Goal: Register for event/course

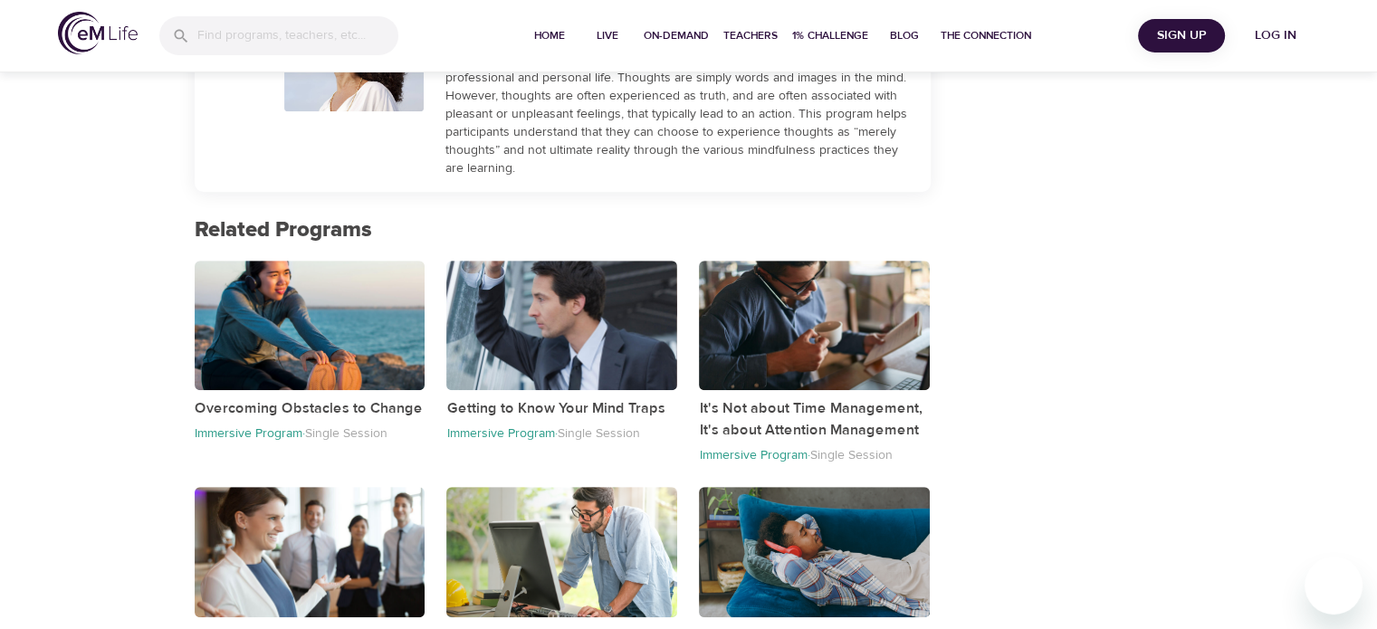
scroll to position [362, 0]
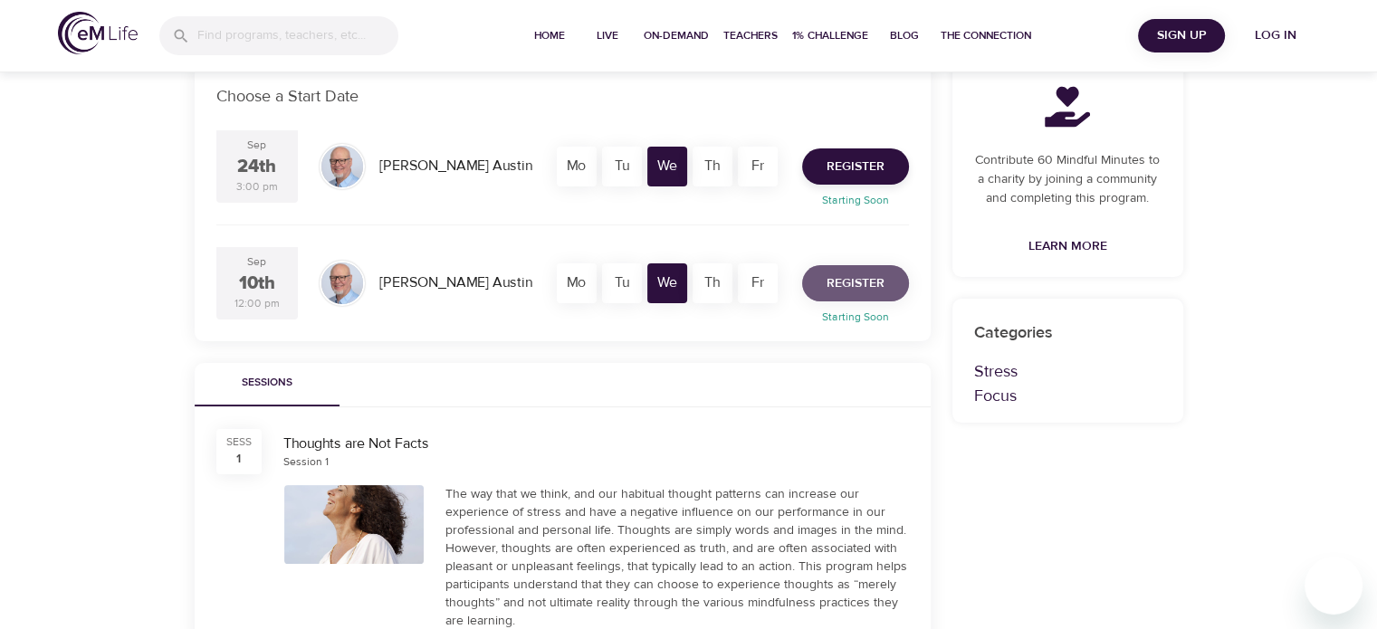
click at [839, 289] on span "Register" at bounding box center [855, 283] width 58 height 23
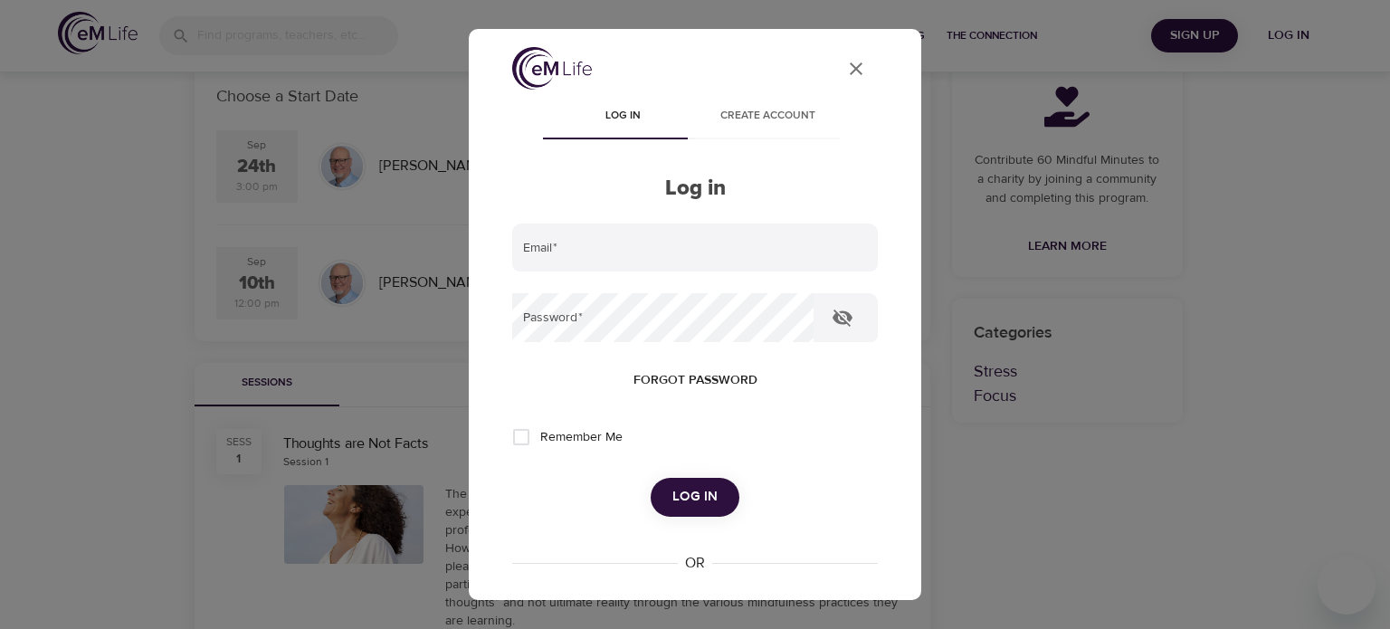
type input "[EMAIL_ADDRESS][DOMAIN_NAME]"
click at [525, 440] on input "Remember Me" at bounding box center [521, 437] width 38 height 38
checkbox input "true"
click at [691, 492] on span "Log in" at bounding box center [694, 497] width 45 height 24
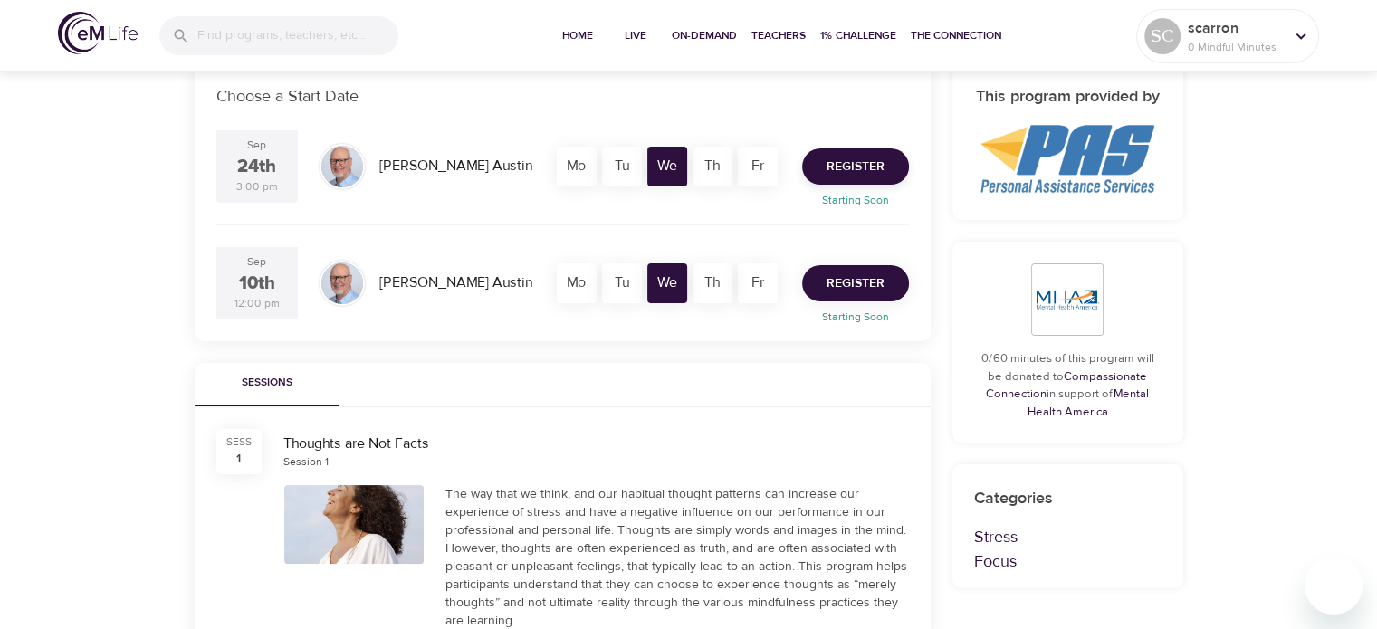
click at [834, 280] on span "Register" at bounding box center [855, 283] width 58 height 23
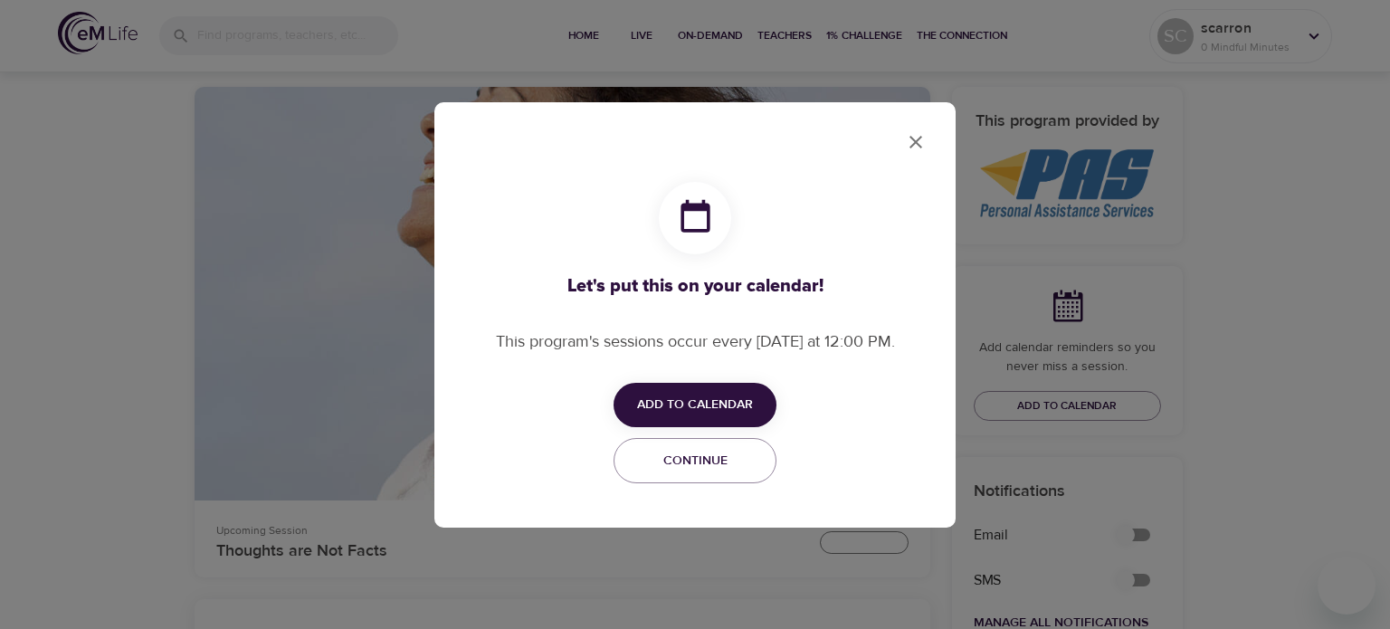
checkbox input "true"
click at [712, 396] on span "Add to Calendar" at bounding box center [695, 405] width 116 height 23
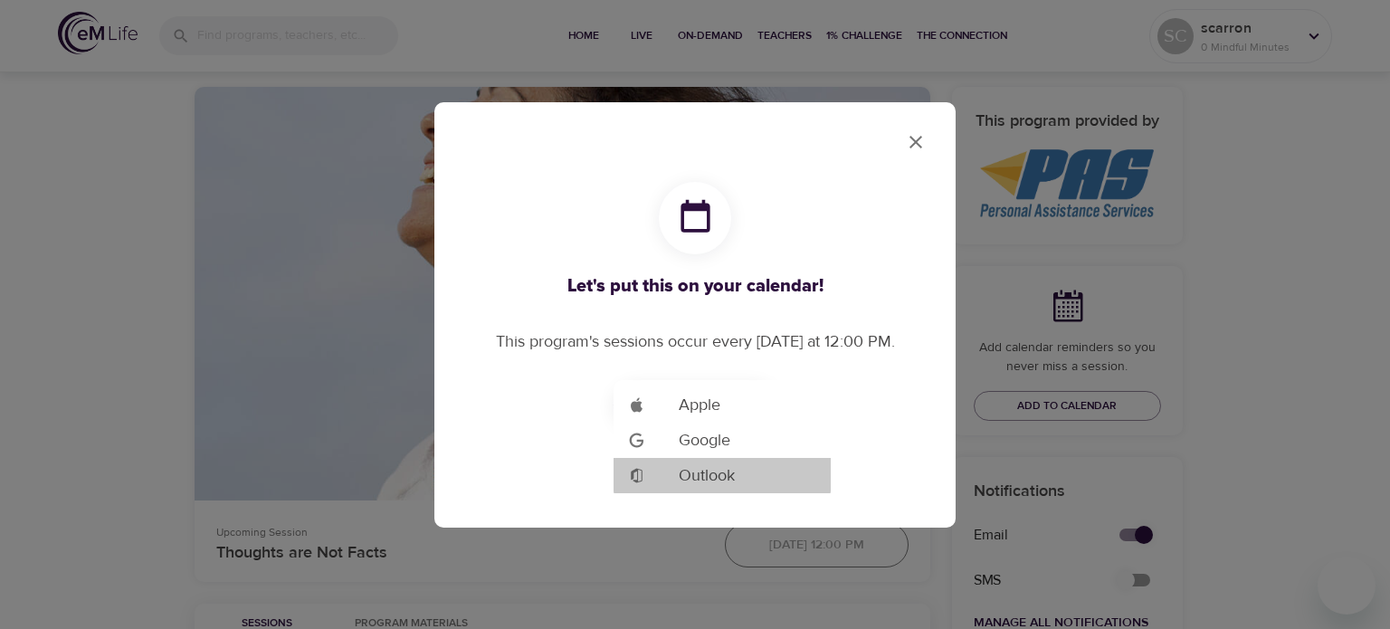
click at [718, 475] on span "Outlook" at bounding box center [707, 475] width 56 height 24
click at [916, 143] on div at bounding box center [695, 314] width 1390 height 629
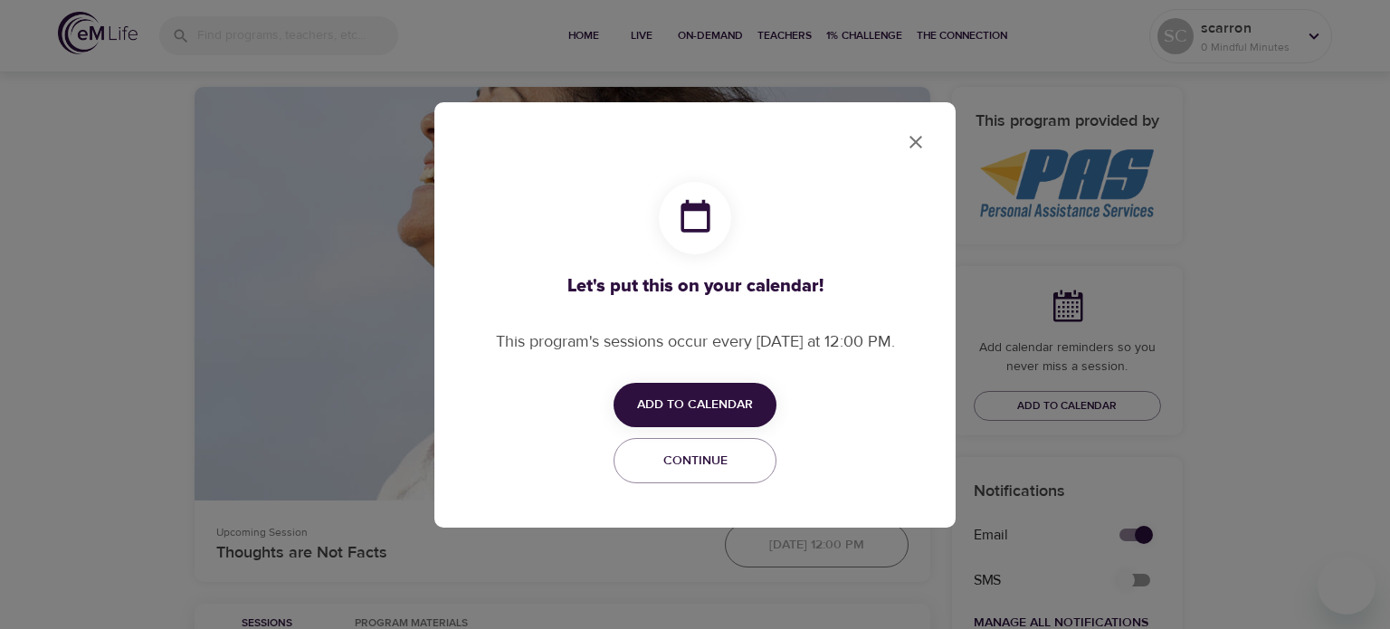
click at [732, 393] on button "Add to Calendar" at bounding box center [695, 405] width 163 height 44
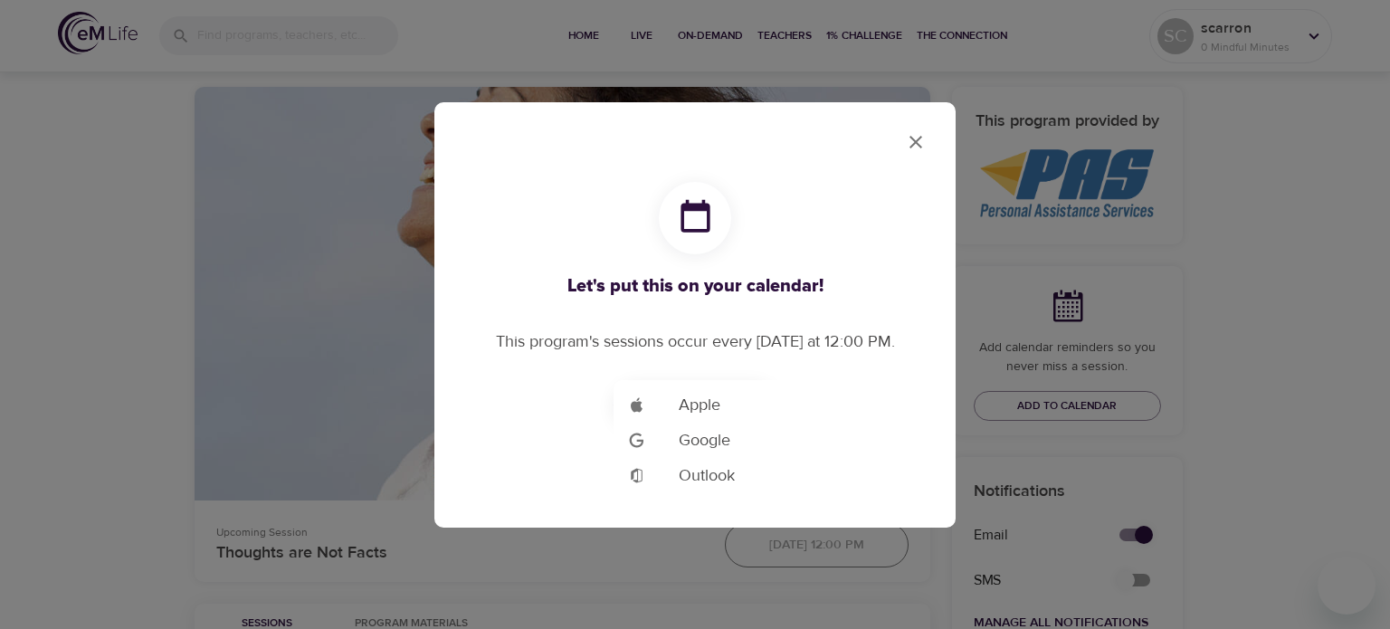
click at [704, 472] on span "Outlook" at bounding box center [707, 475] width 56 height 24
click at [905, 147] on div at bounding box center [695, 314] width 1390 height 629
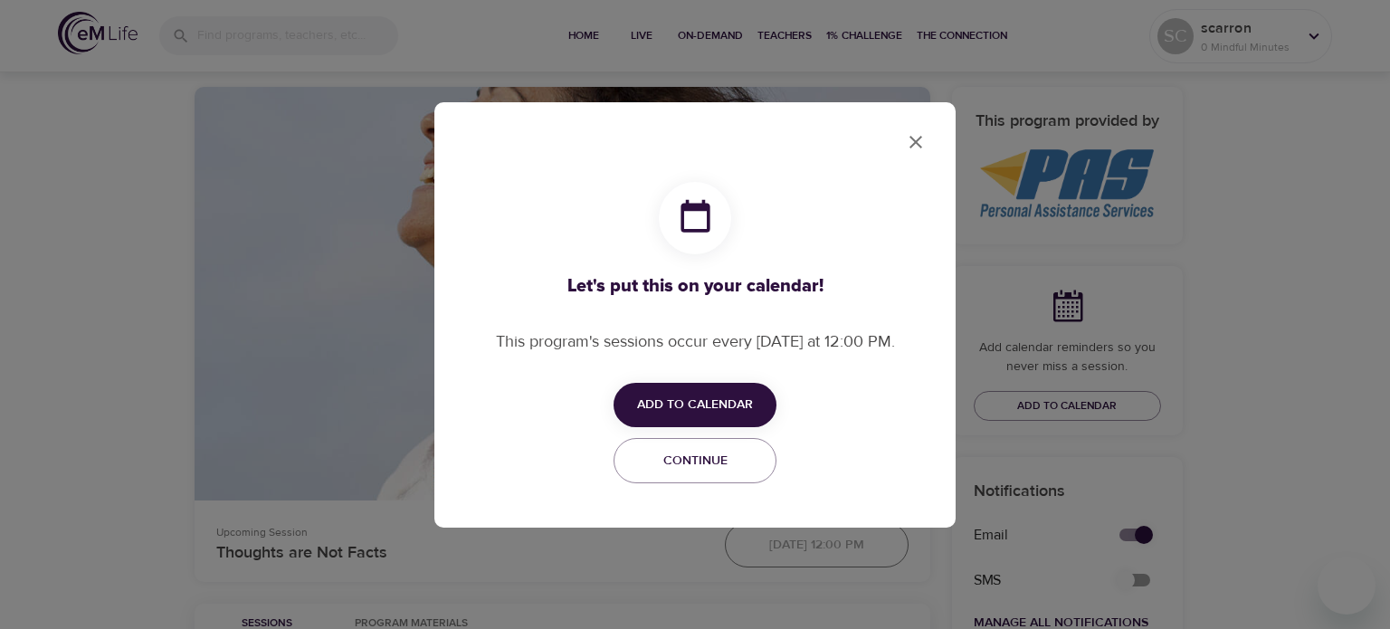
click at [916, 141] on icon "close" at bounding box center [916, 142] width 13 height 13
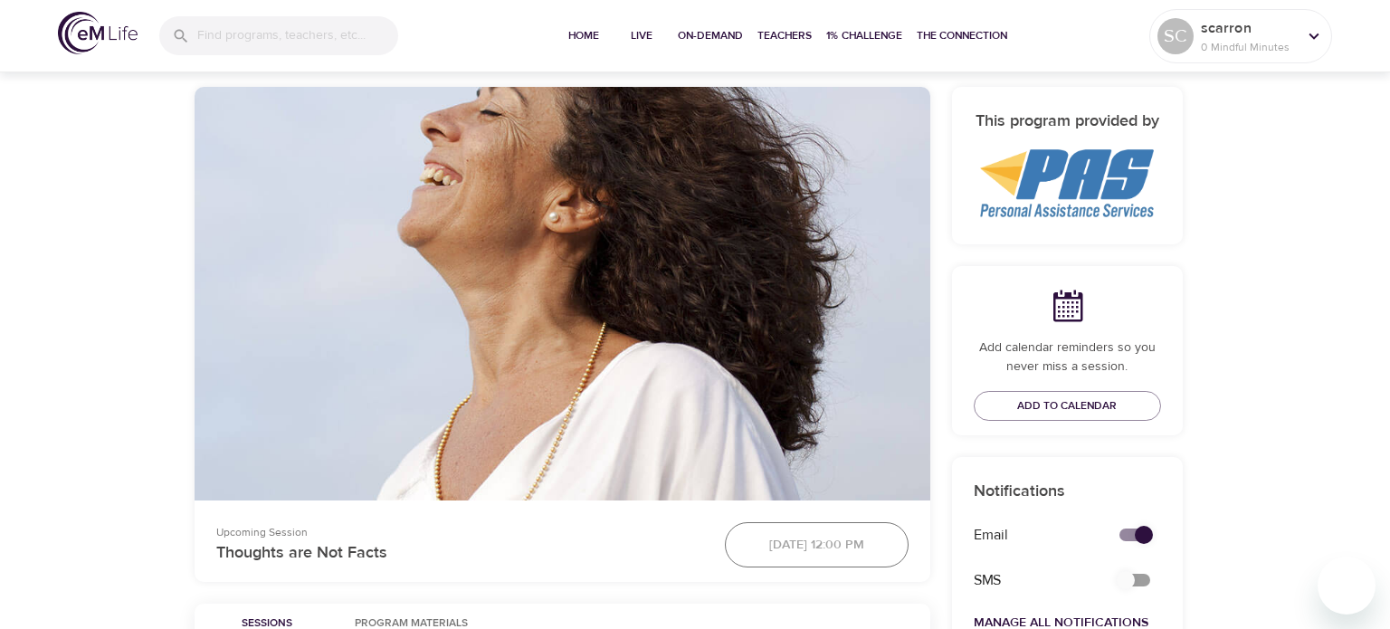
click at [916, 141] on div at bounding box center [695, 314] width 1390 height 629
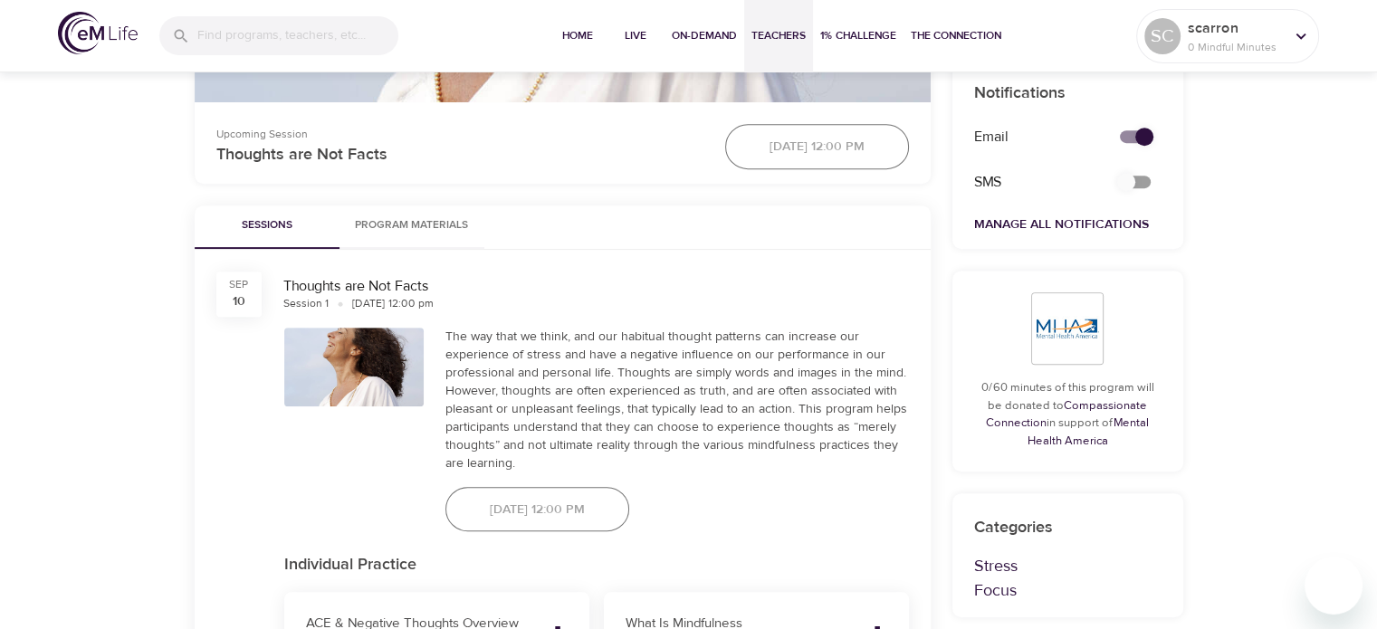
scroll to position [1086, 0]
